Goal: Task Accomplishment & Management: Manage account settings

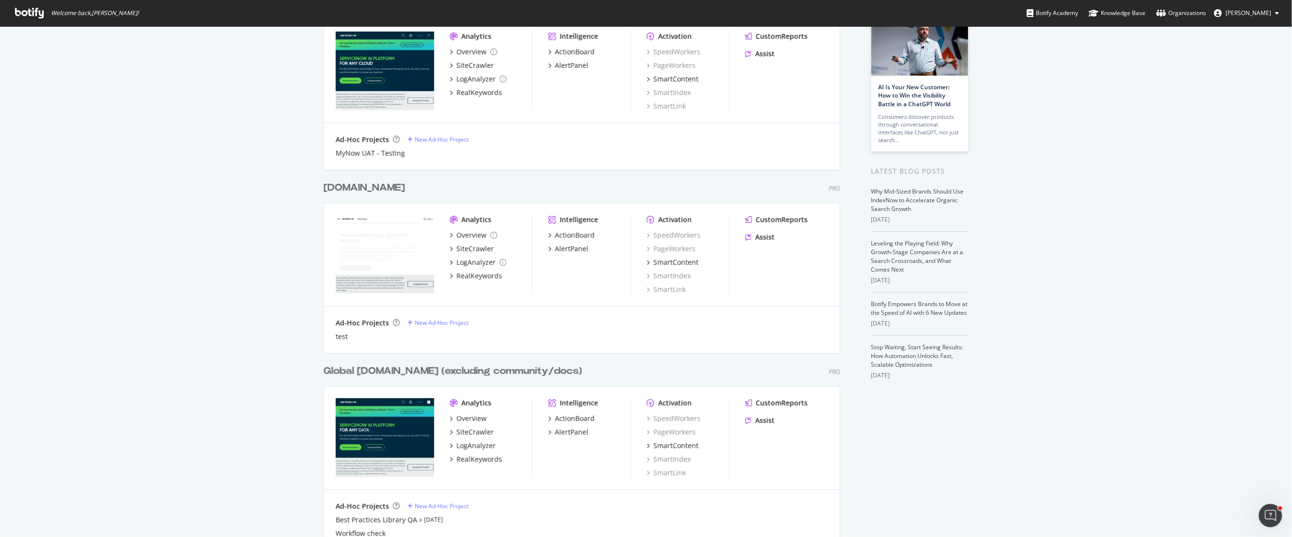
scroll to position [114, 0]
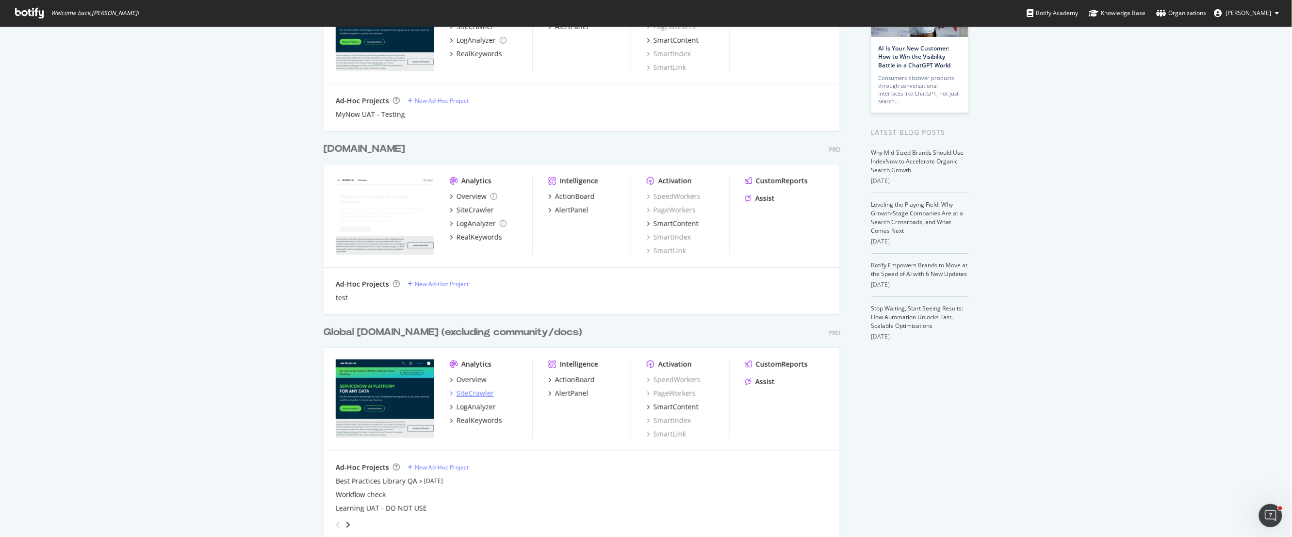
click at [475, 394] on div "SiteCrawler" at bounding box center [475, 394] width 37 height 10
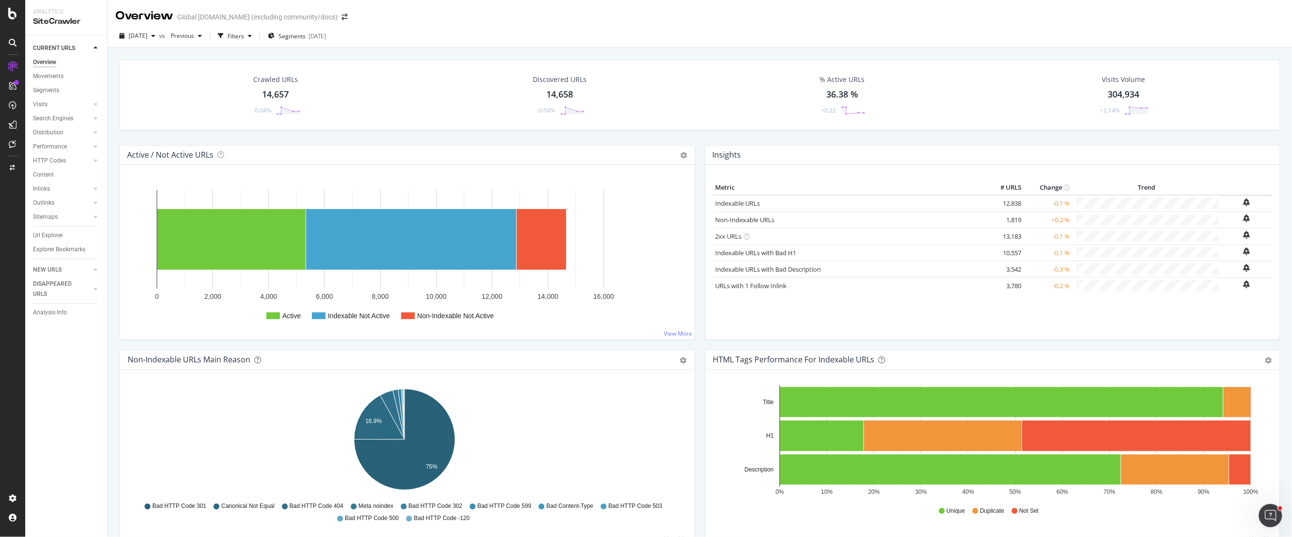
click at [1278, 520] on div "Open Intercom Messenger" at bounding box center [1270, 515] width 32 height 32
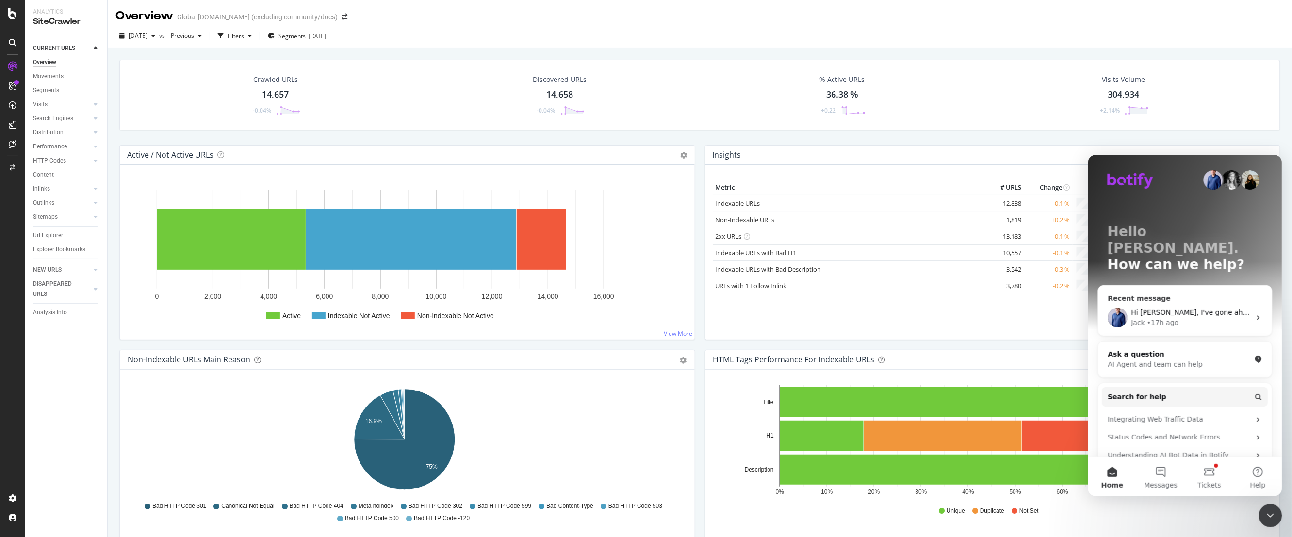
click at [1171, 311] on div "Hi [PERSON_NAME], I've gone ahead and turned your JS settings back on. Let me k…" at bounding box center [1185, 317] width 174 height 36
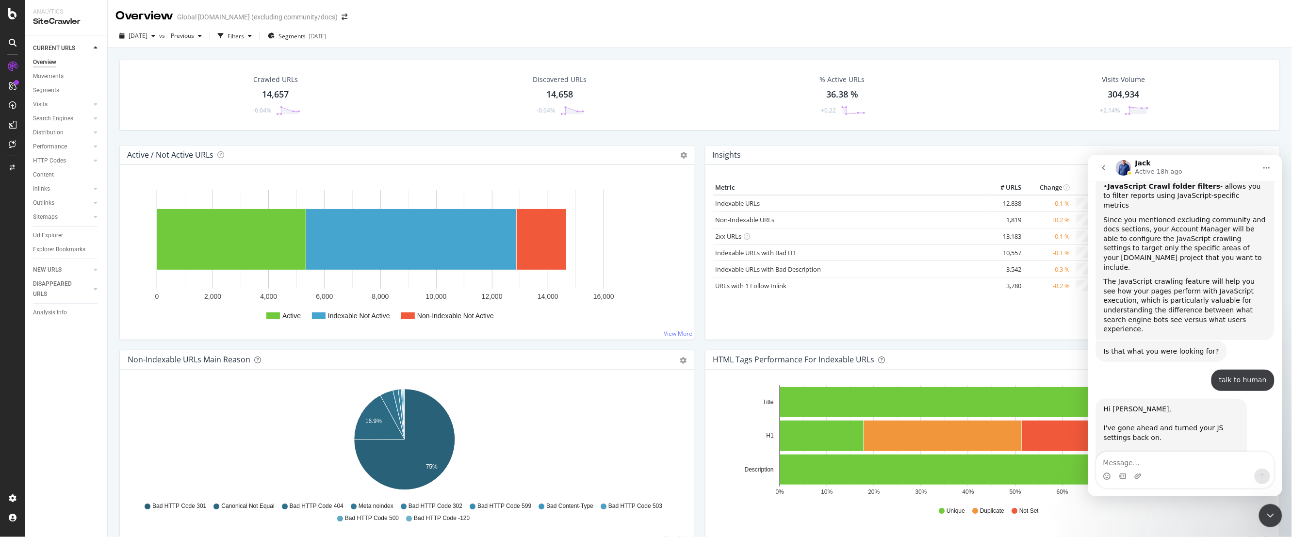
scroll to position [304, 0]
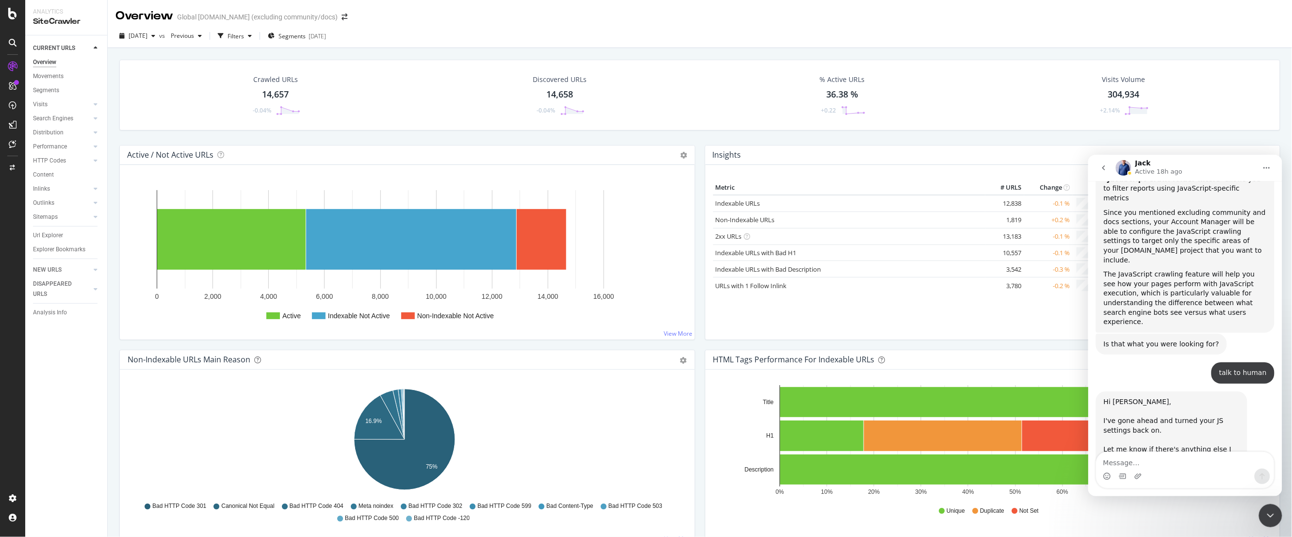
click at [1160, 466] on textarea "Message…" at bounding box center [1185, 460] width 178 height 16
type textarea "Thanks [PERSON_NAME]!"
click at [1265, 479] on icon "Send a message…" at bounding box center [1262, 476] width 8 height 8
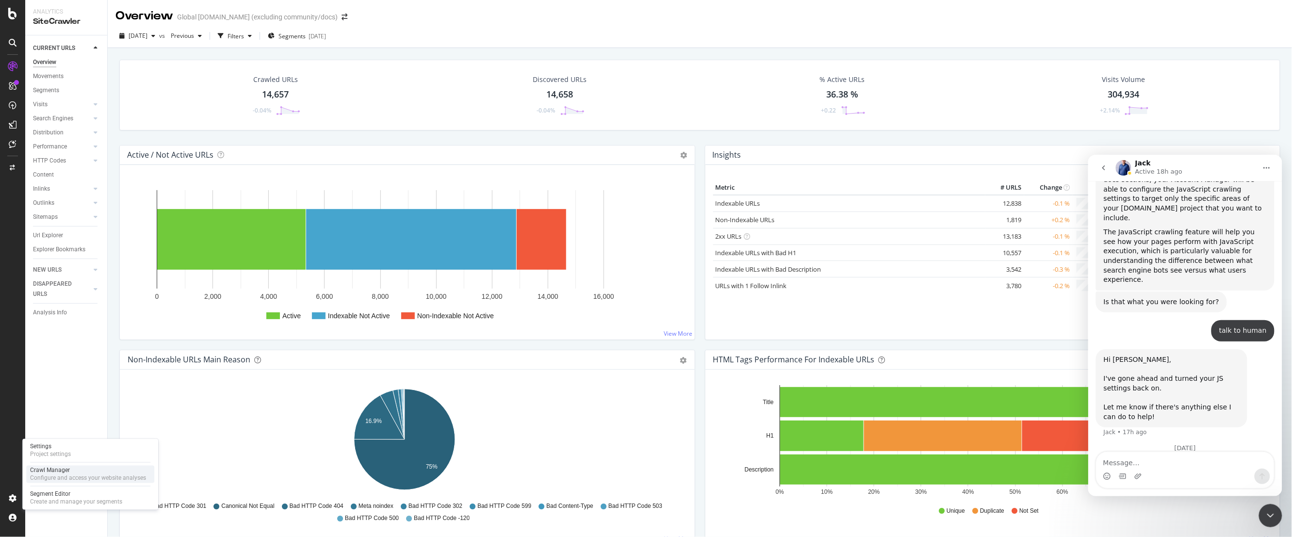
click at [55, 472] on div "Crawl Manager" at bounding box center [88, 471] width 116 height 8
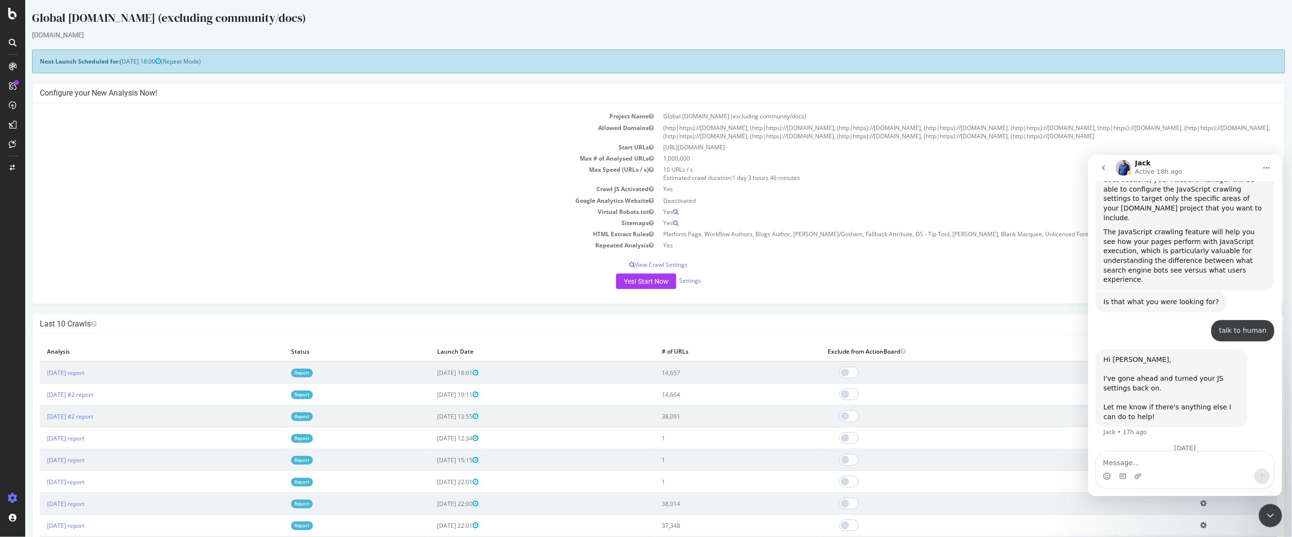
click at [1262, 514] on div "Close Intercom Messenger" at bounding box center [1270, 515] width 23 height 23
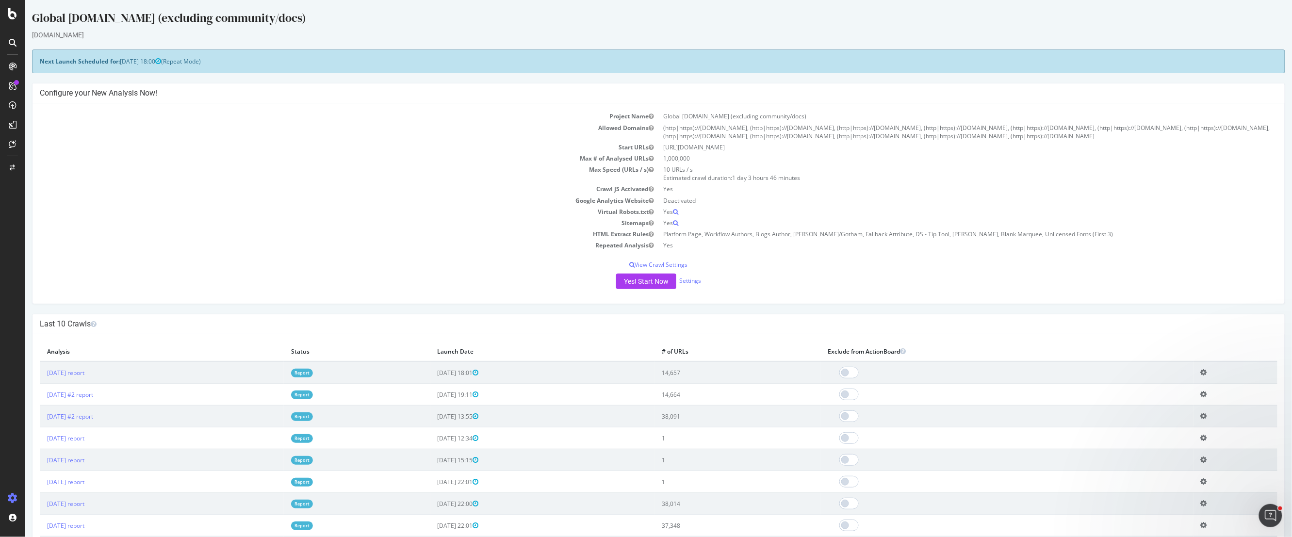
scroll to position [359, 0]
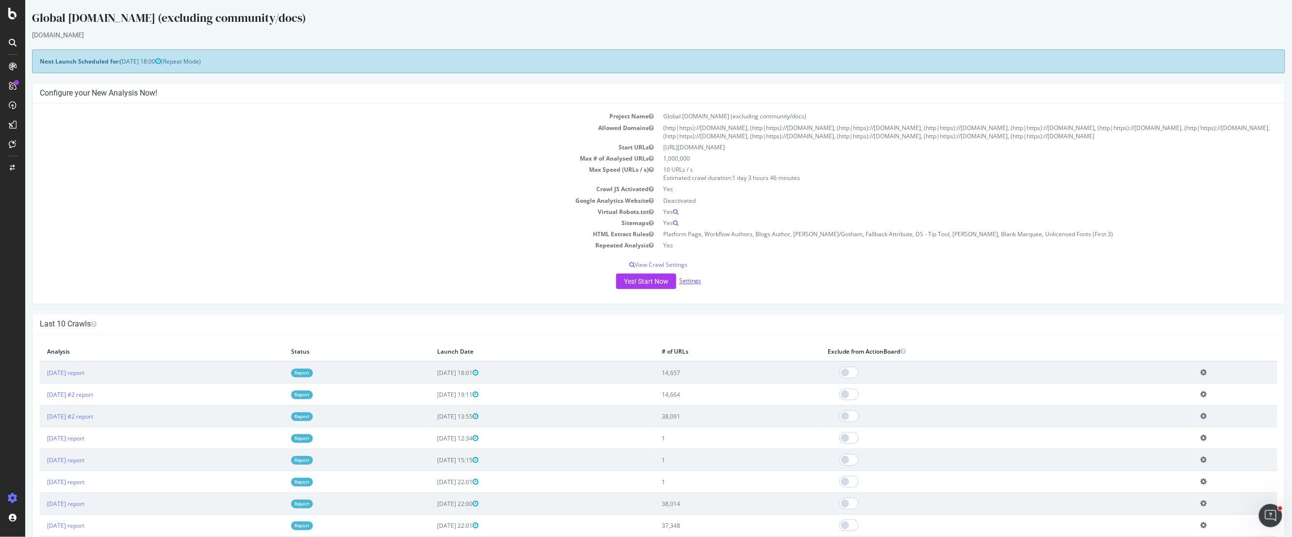
click at [692, 282] on link "Settings" at bounding box center [690, 281] width 22 height 8
